Goal: Check status: Check status

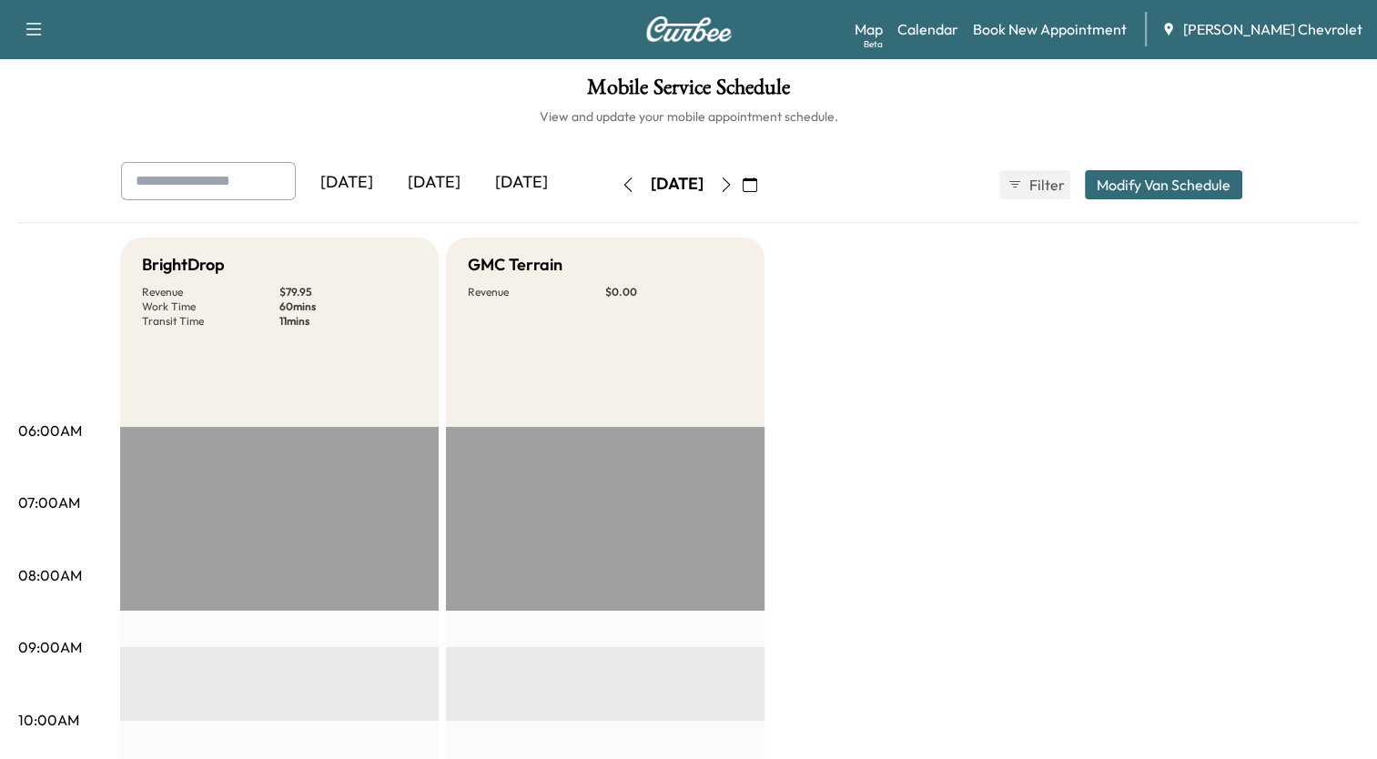
click at [757, 188] on icon "button" at bounding box center [750, 184] width 15 height 15
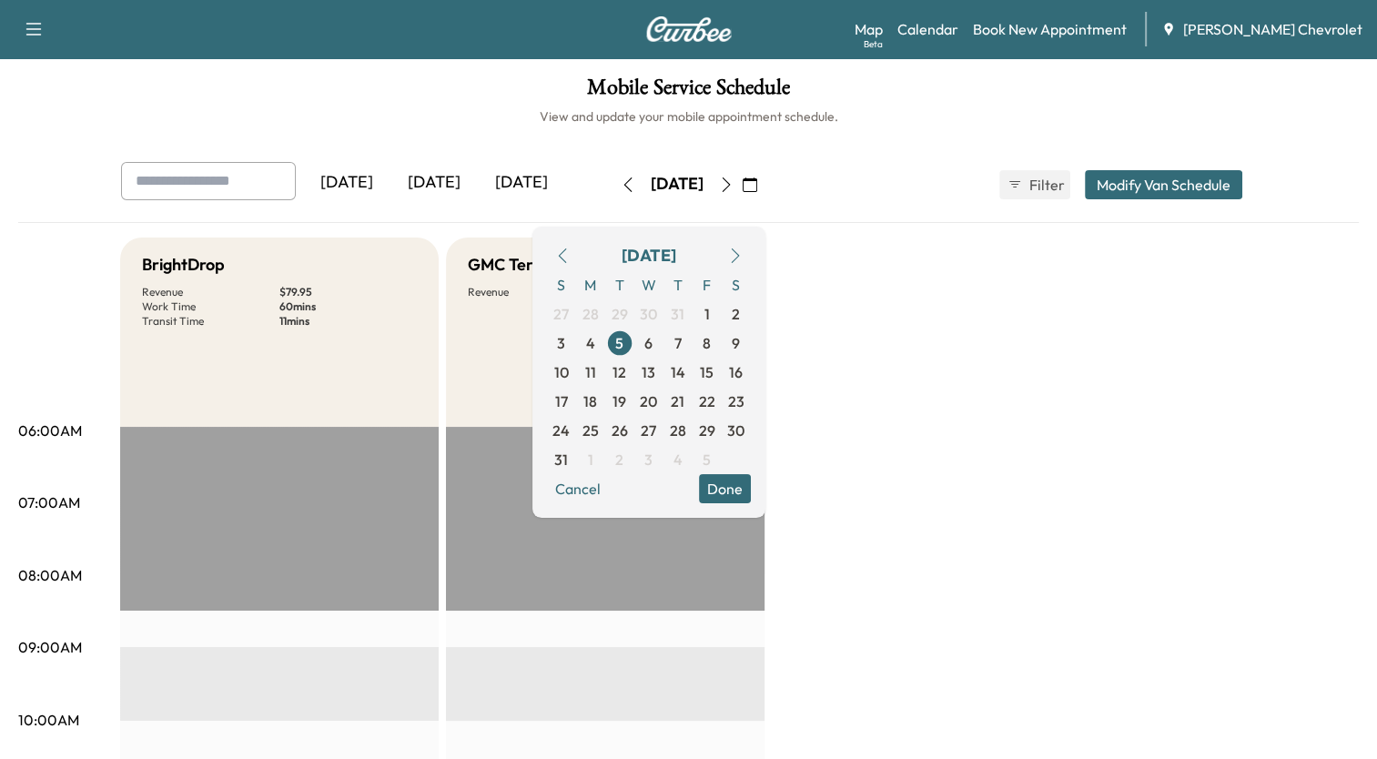
click at [743, 257] on icon "button" at bounding box center [735, 255] width 15 height 15
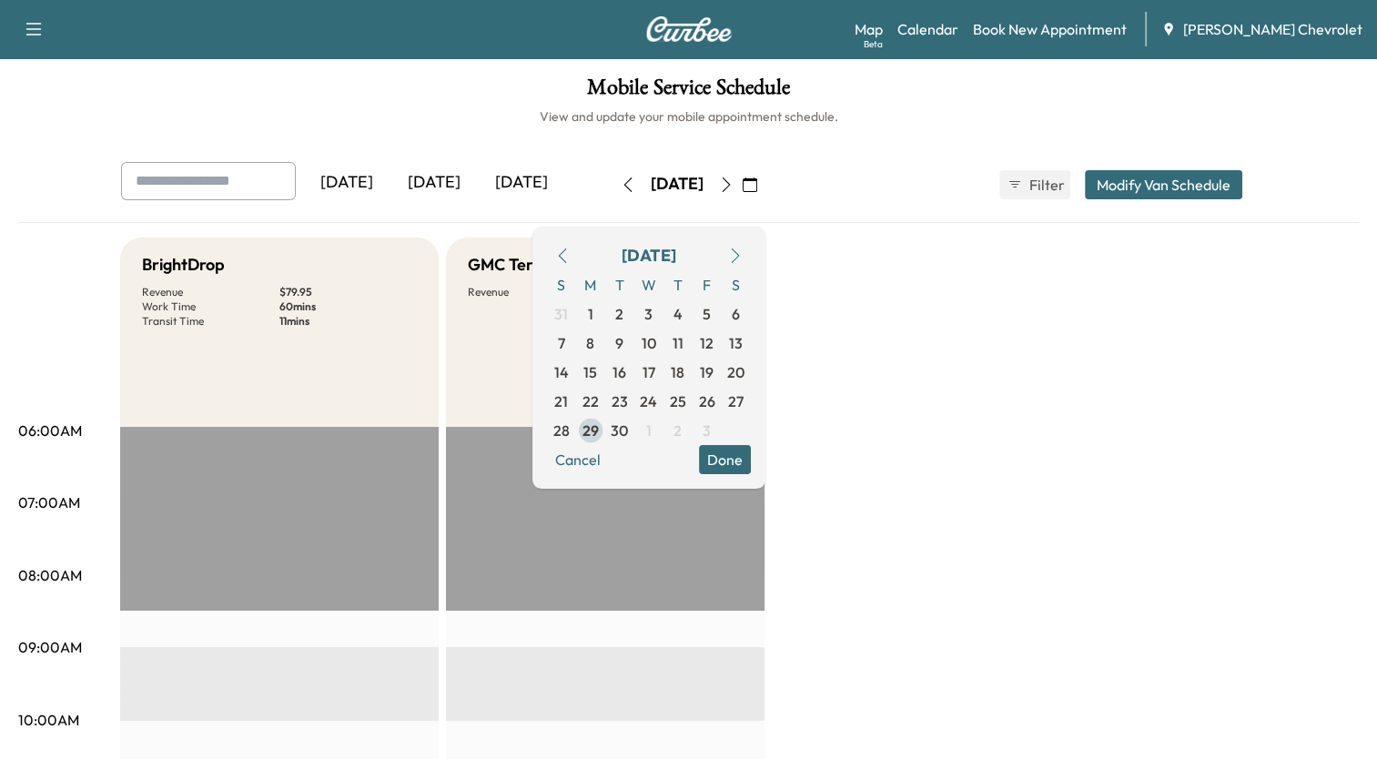
click at [599, 431] on span "29" at bounding box center [590, 431] width 16 height 22
